Goal: Task Accomplishment & Management: Use online tool/utility

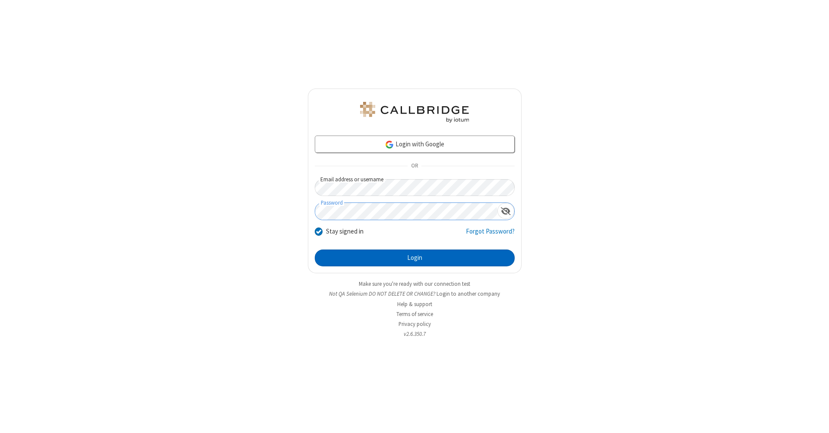
click at [414, 258] on button "Login" at bounding box center [415, 257] width 200 height 17
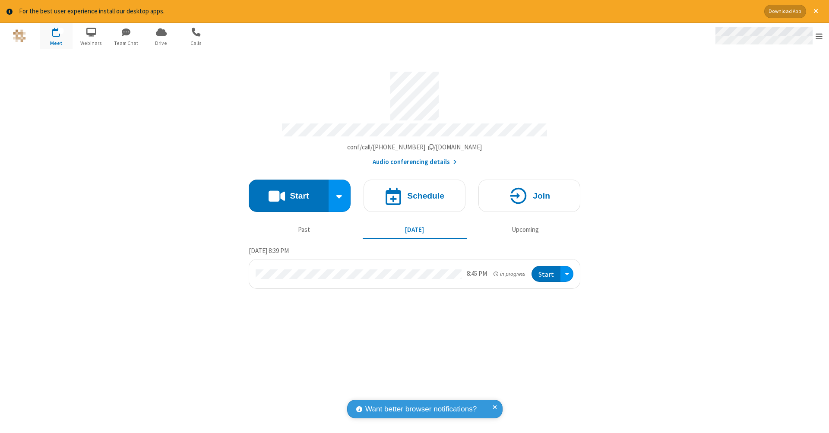
click at [819, 36] on span "Open menu" at bounding box center [818, 36] width 7 height 9
click at [161, 43] on span "Drive" at bounding box center [161, 43] width 32 height 8
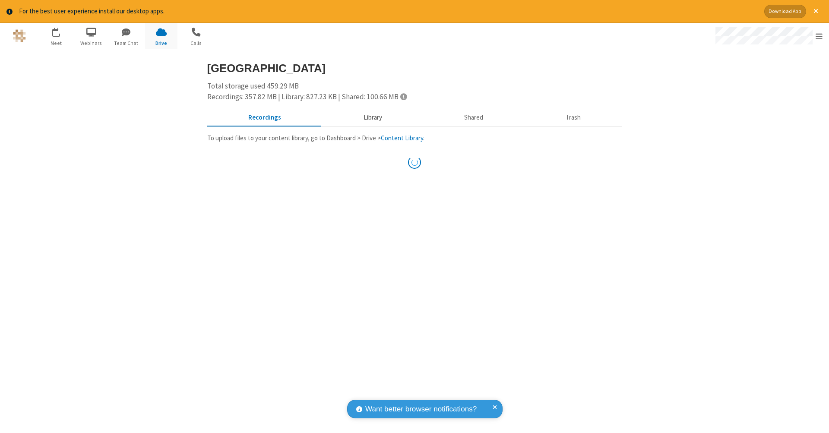
click at [368, 117] on button "Library" at bounding box center [372, 117] width 101 height 16
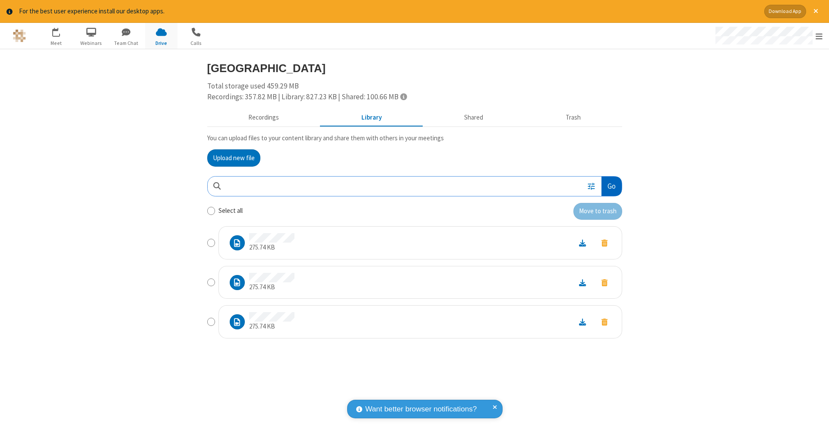
click at [611, 184] on button "Go" at bounding box center [611, 186] width 20 height 19
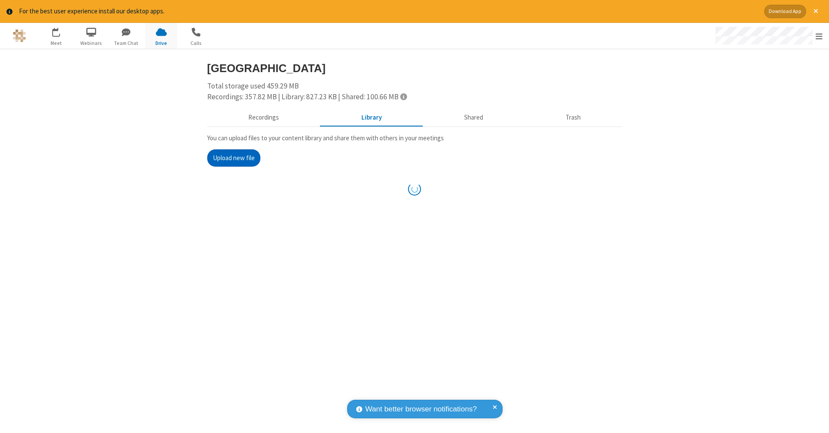
click at [234, 157] on button "Upload new file" at bounding box center [233, 157] width 53 height 17
